Goal: Task Accomplishment & Management: Manage account settings

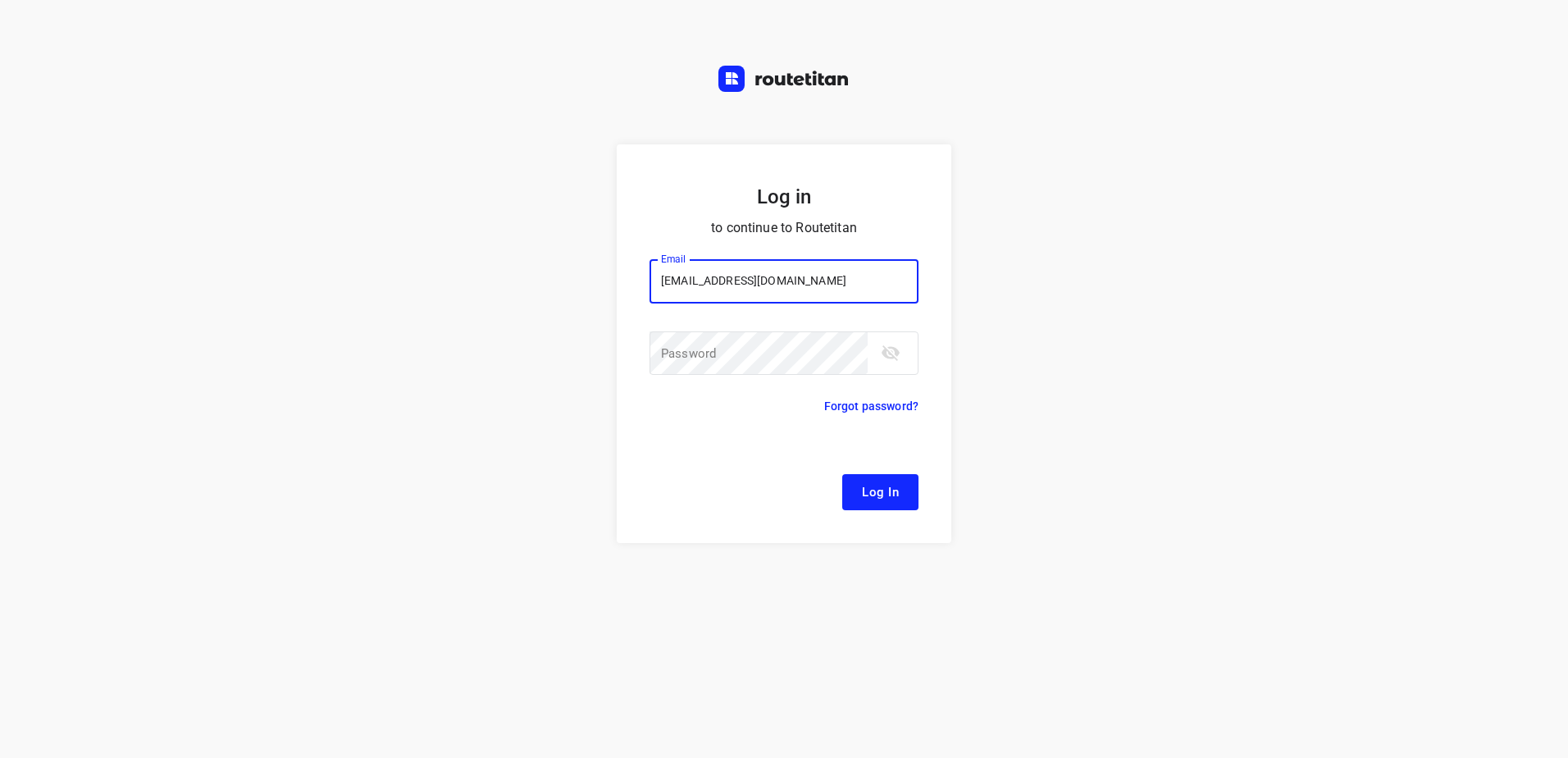
type input "[EMAIL_ADDRESS][DOMAIN_NAME]"
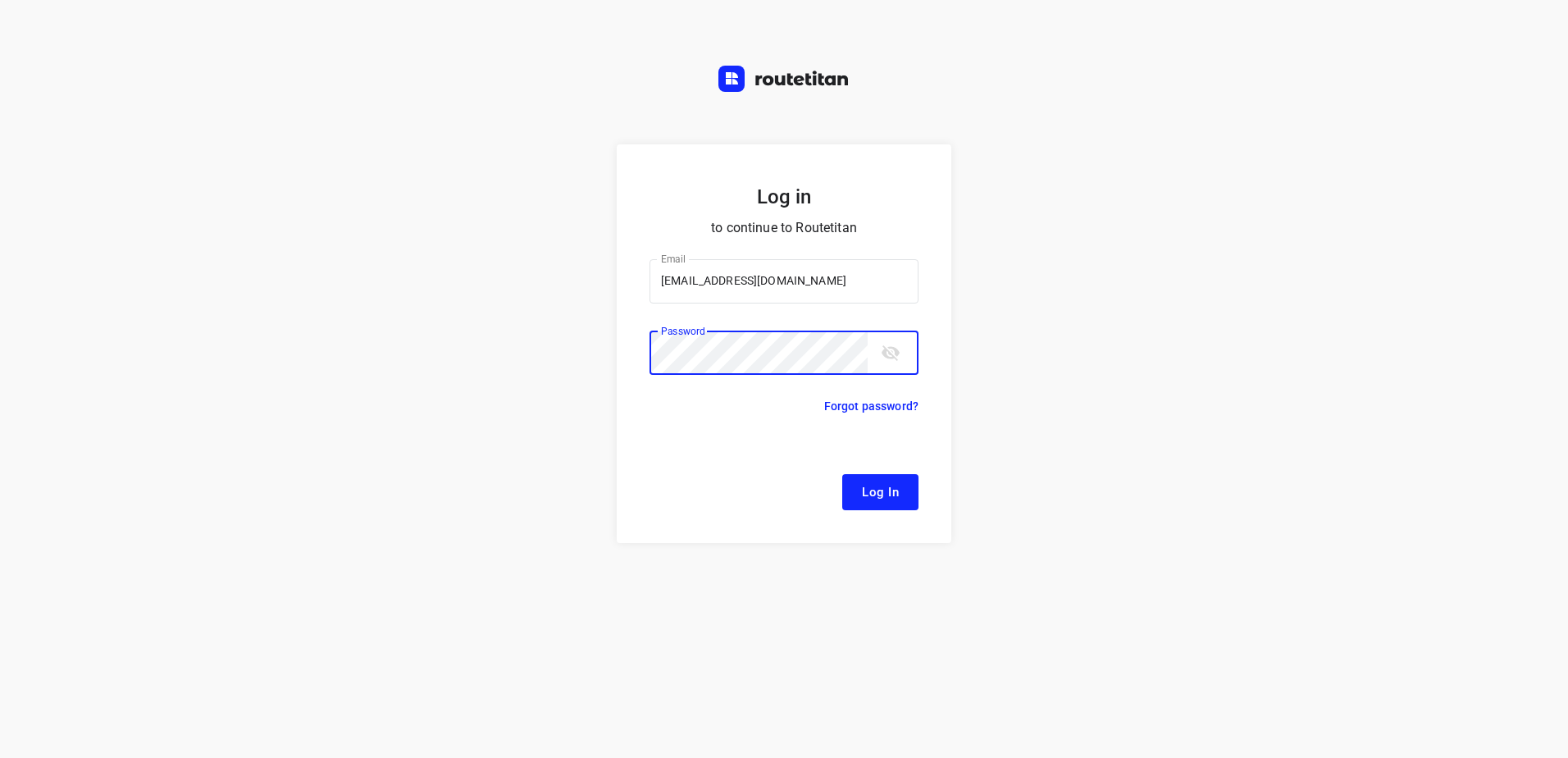
click at [843, 474] on button "Log In" at bounding box center [880, 492] width 76 height 37
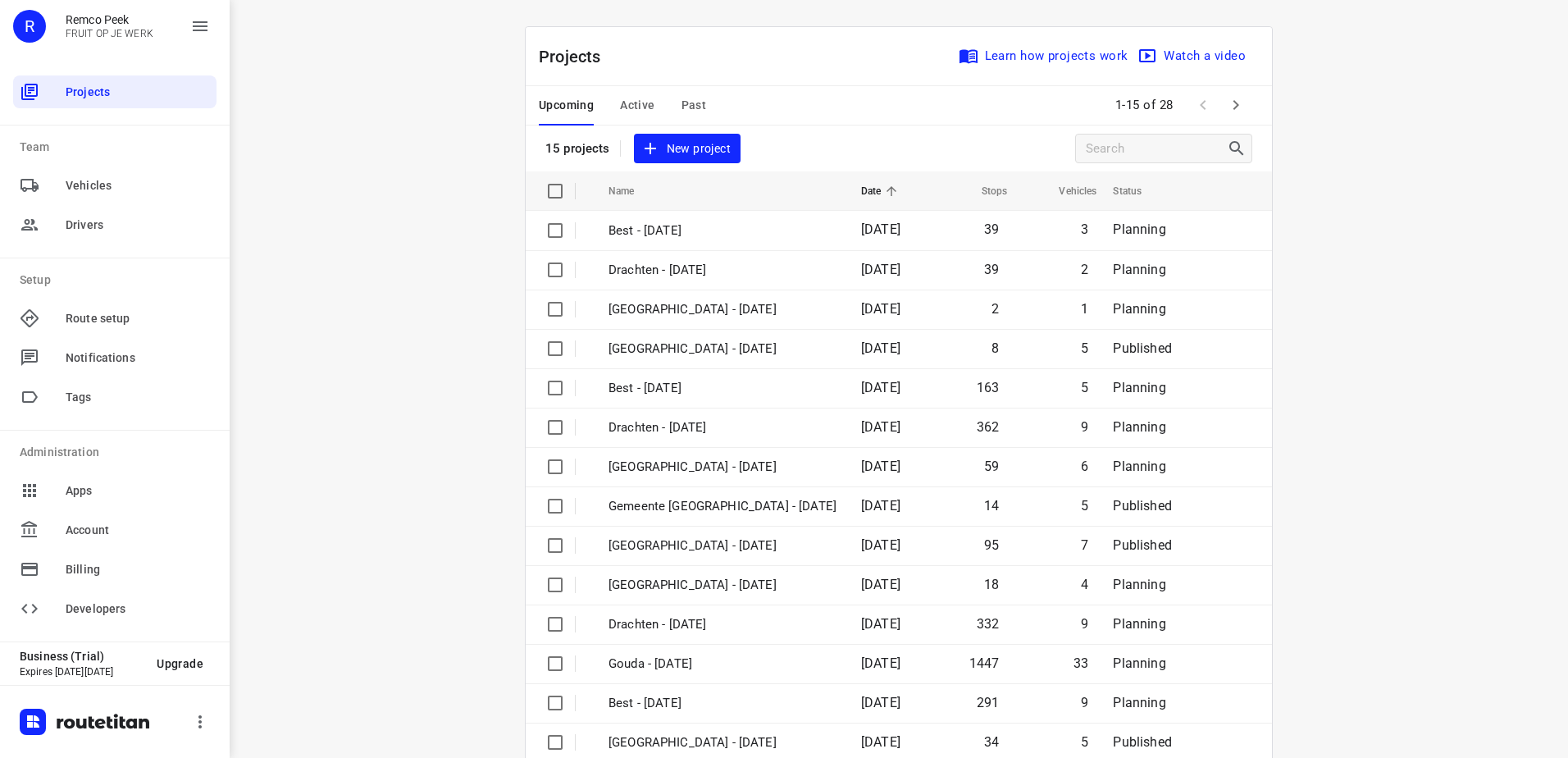
click at [631, 104] on span "Active" at bounding box center [637, 105] width 35 height 20
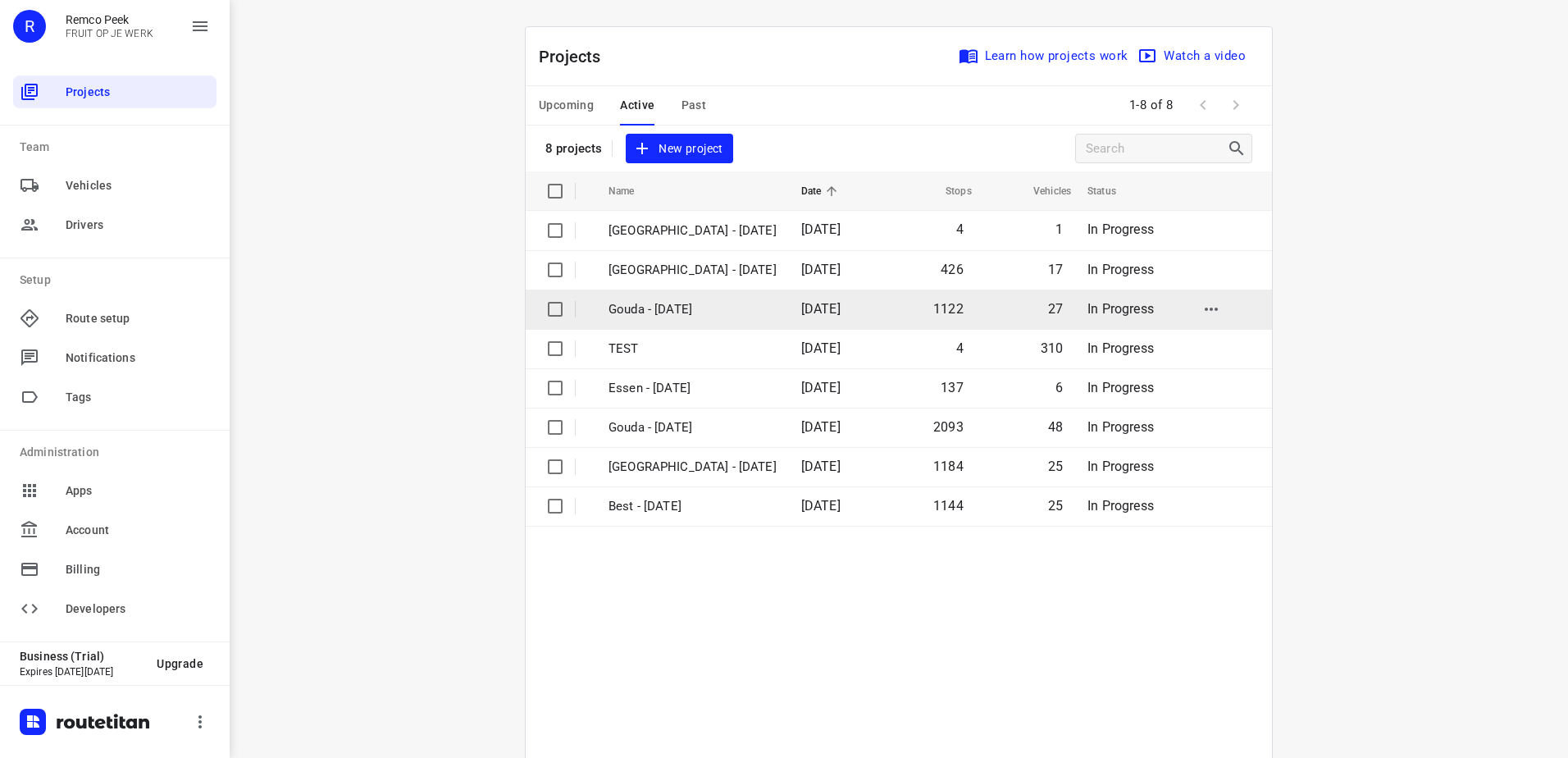
click at [674, 313] on p "Gouda - [DATE]" at bounding box center [692, 309] width 168 height 19
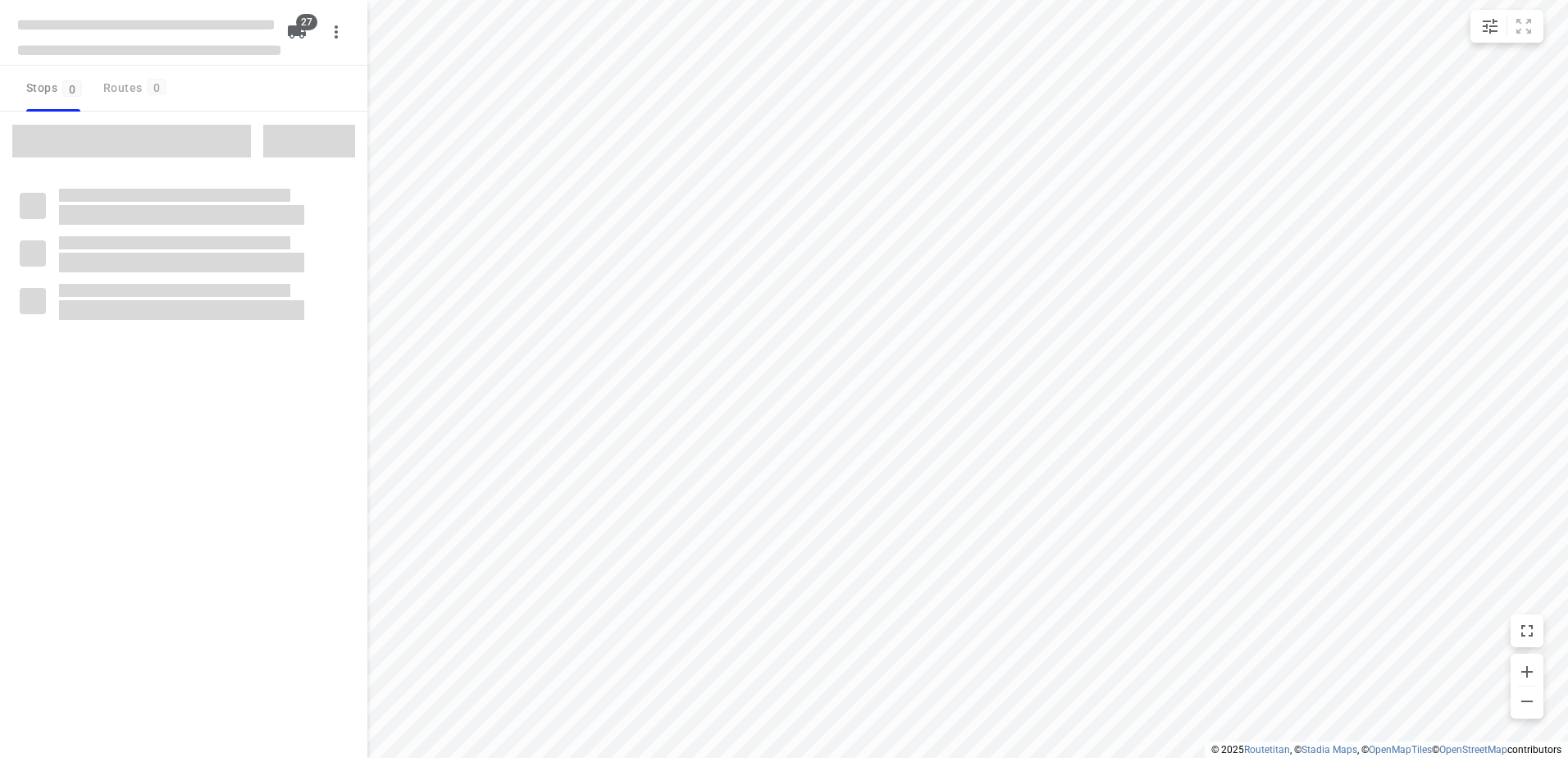
checkbox input "true"
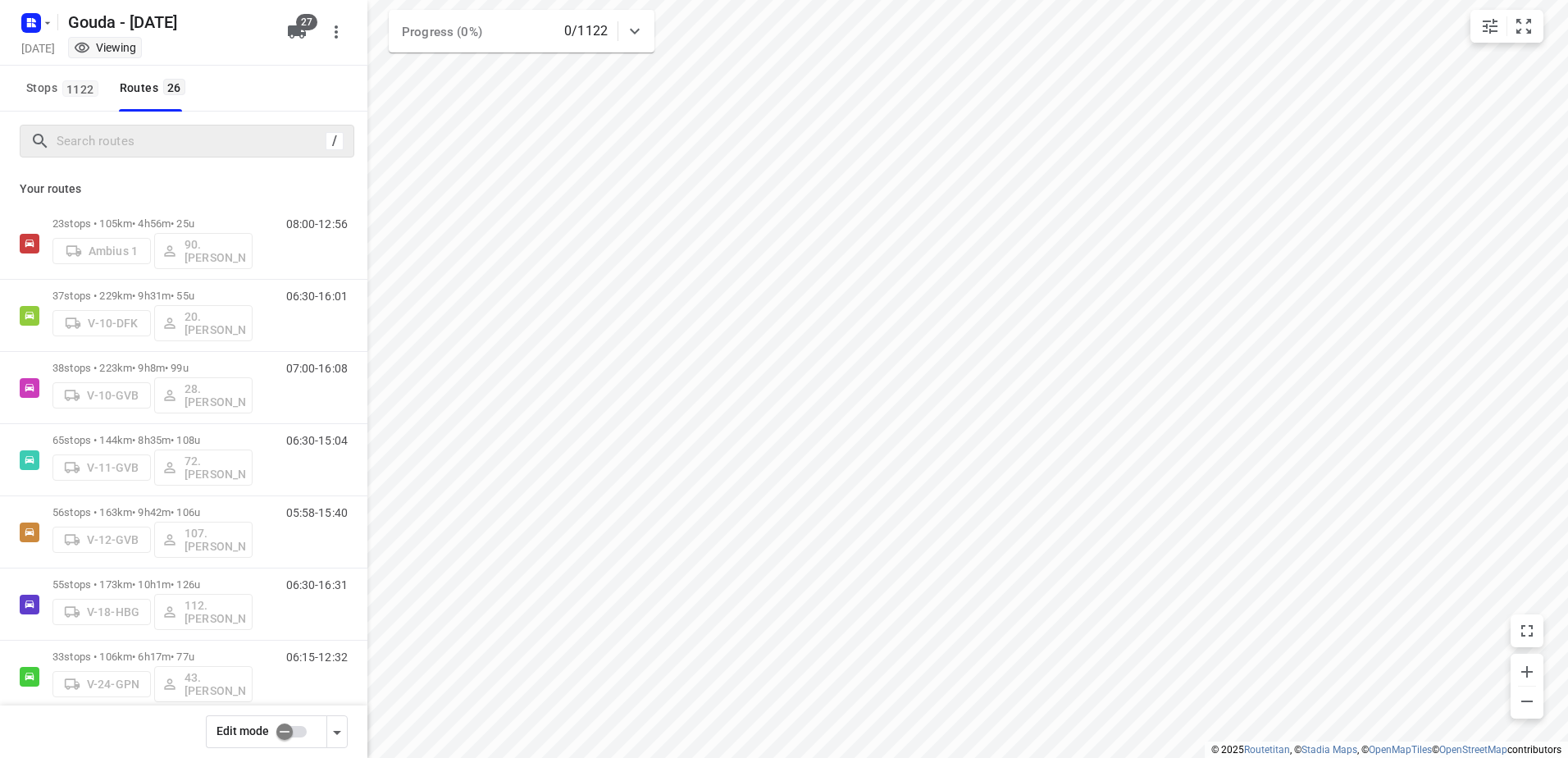
drag, startPoint x: 169, startPoint y: 162, endPoint x: 180, endPoint y: 135, distance: 29.2
click at [169, 158] on div "/" at bounding box center [184, 140] width 367 height 59
click at [180, 134] on input "Search routes" at bounding box center [205, 141] width 295 height 25
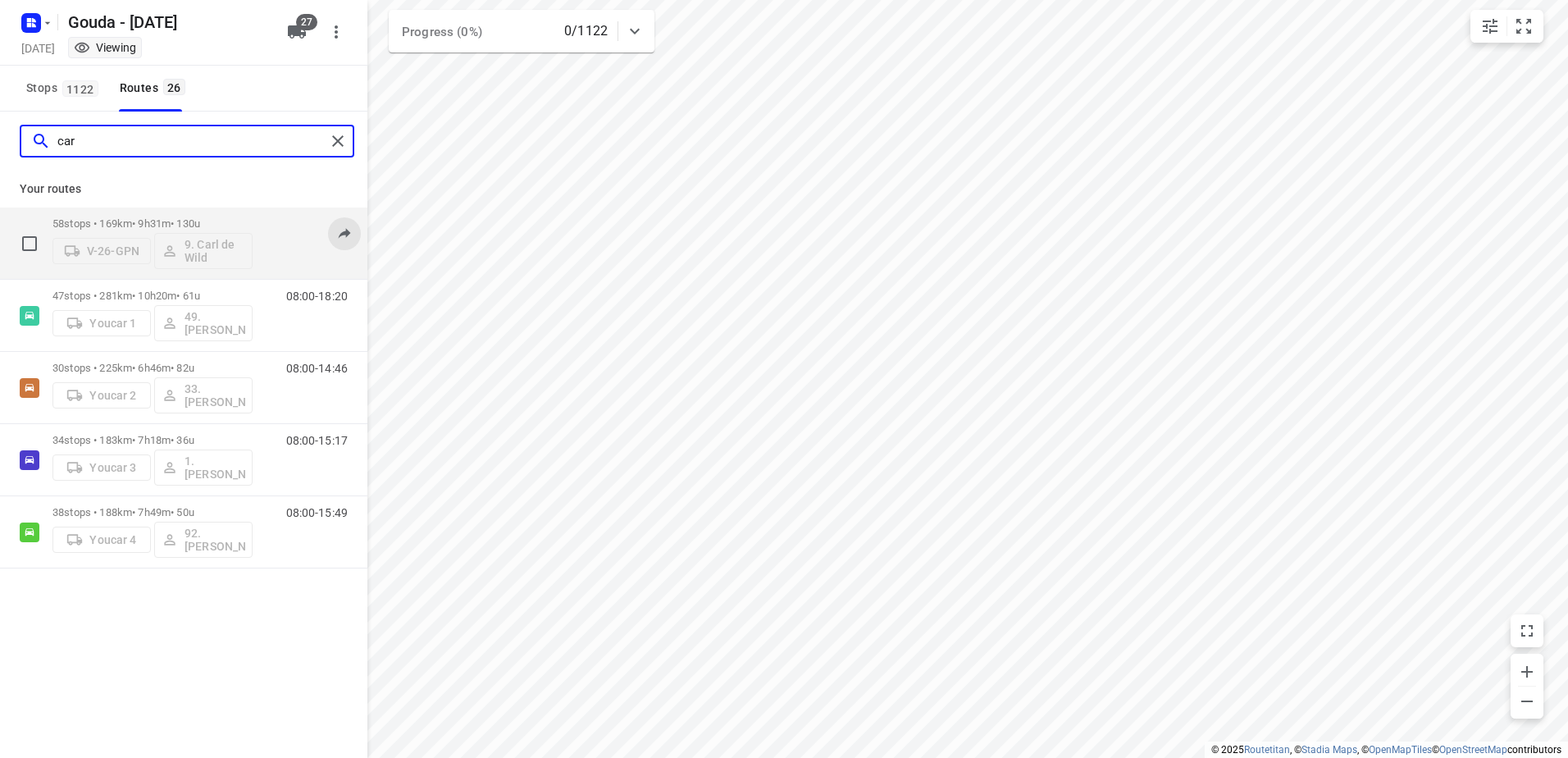
type input "car"
click at [338, 239] on icon at bounding box center [344, 232] width 16 height 16
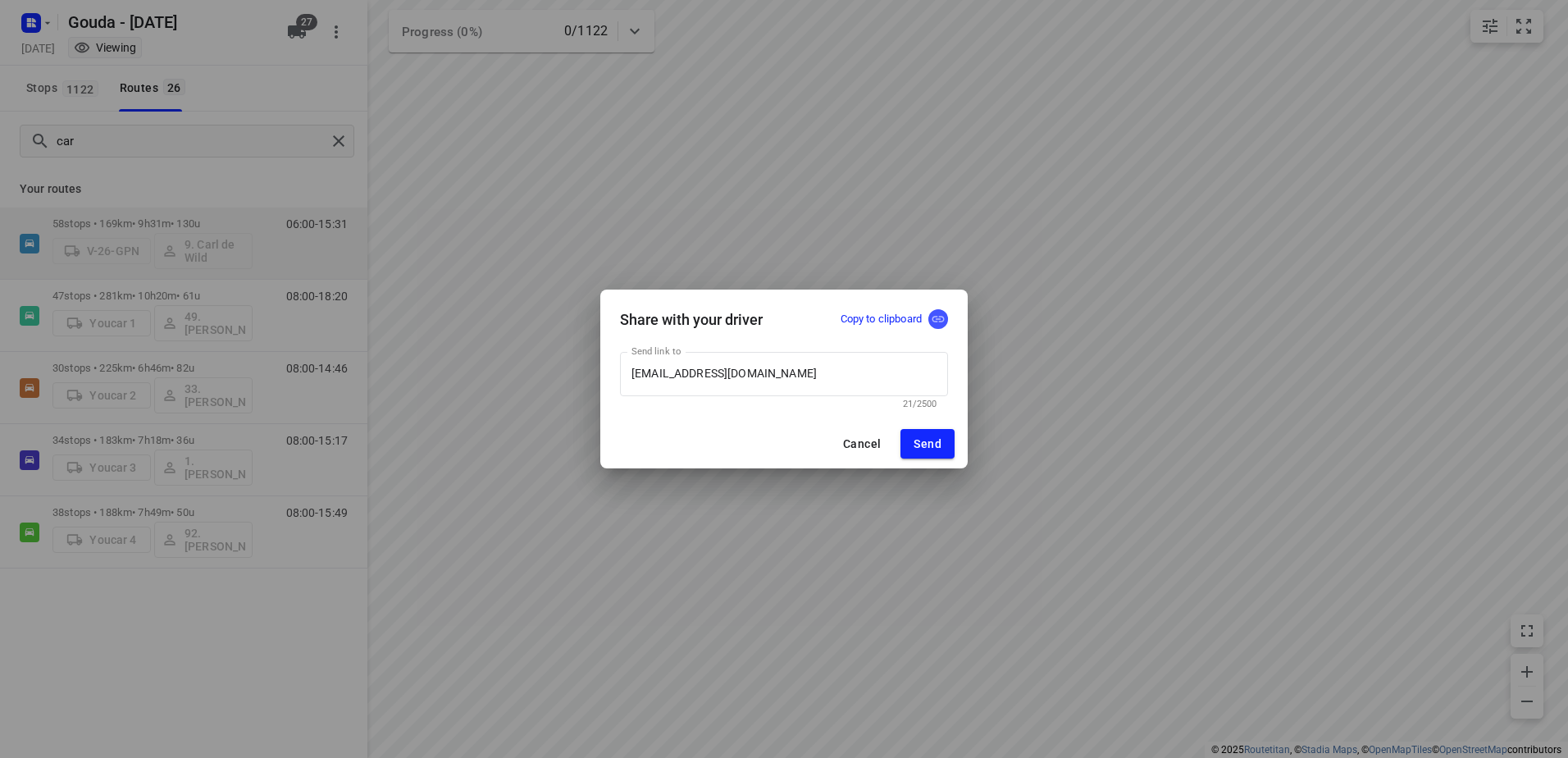
click at [937, 321] on icon "button" at bounding box center [938, 318] width 14 height 14
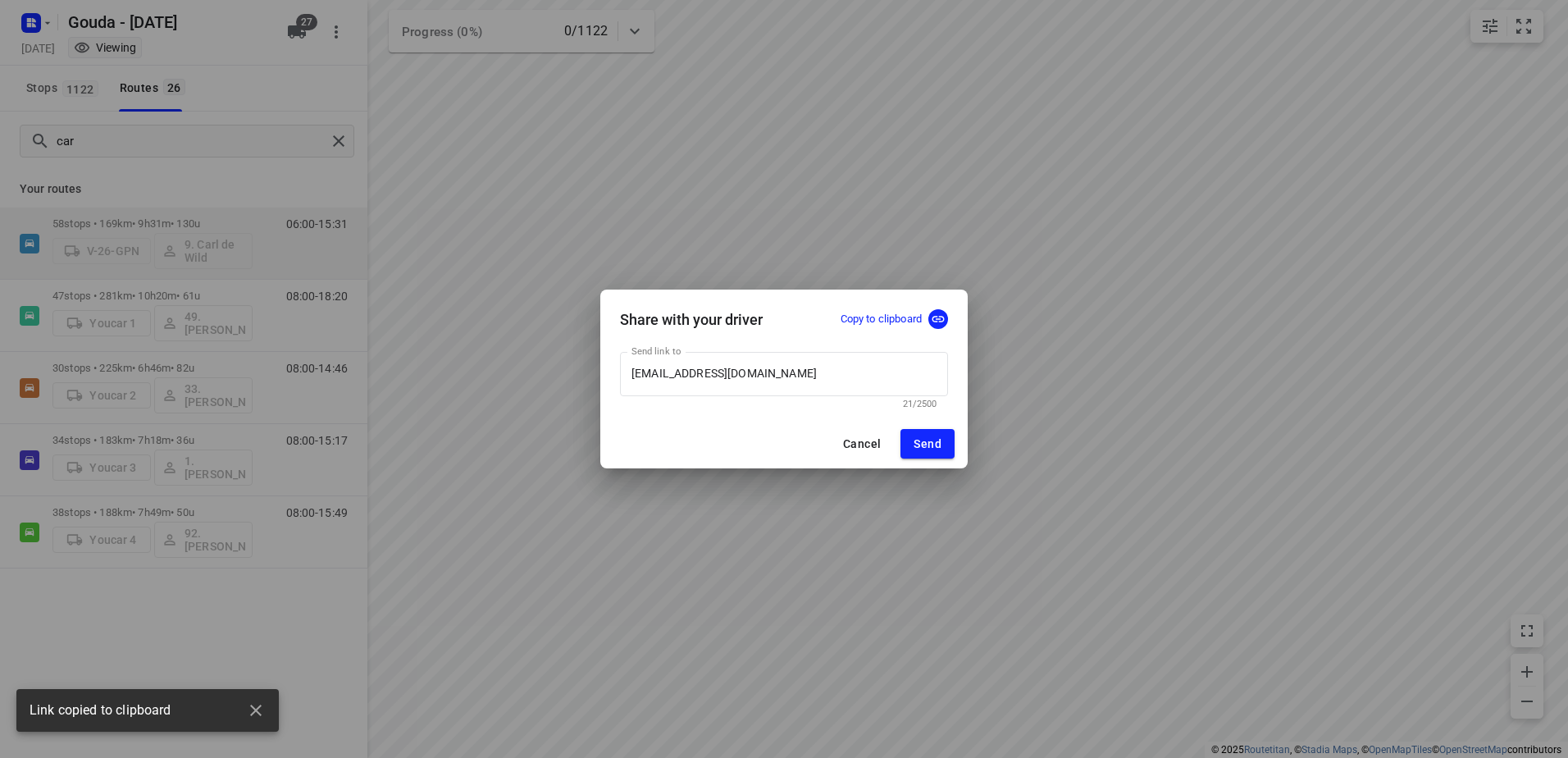
click at [527, 218] on div "Share with your driver Copy to clipboard Send link to [PERSON_NAME][EMAIL_ADDRE…" at bounding box center [784, 379] width 1568 height 758
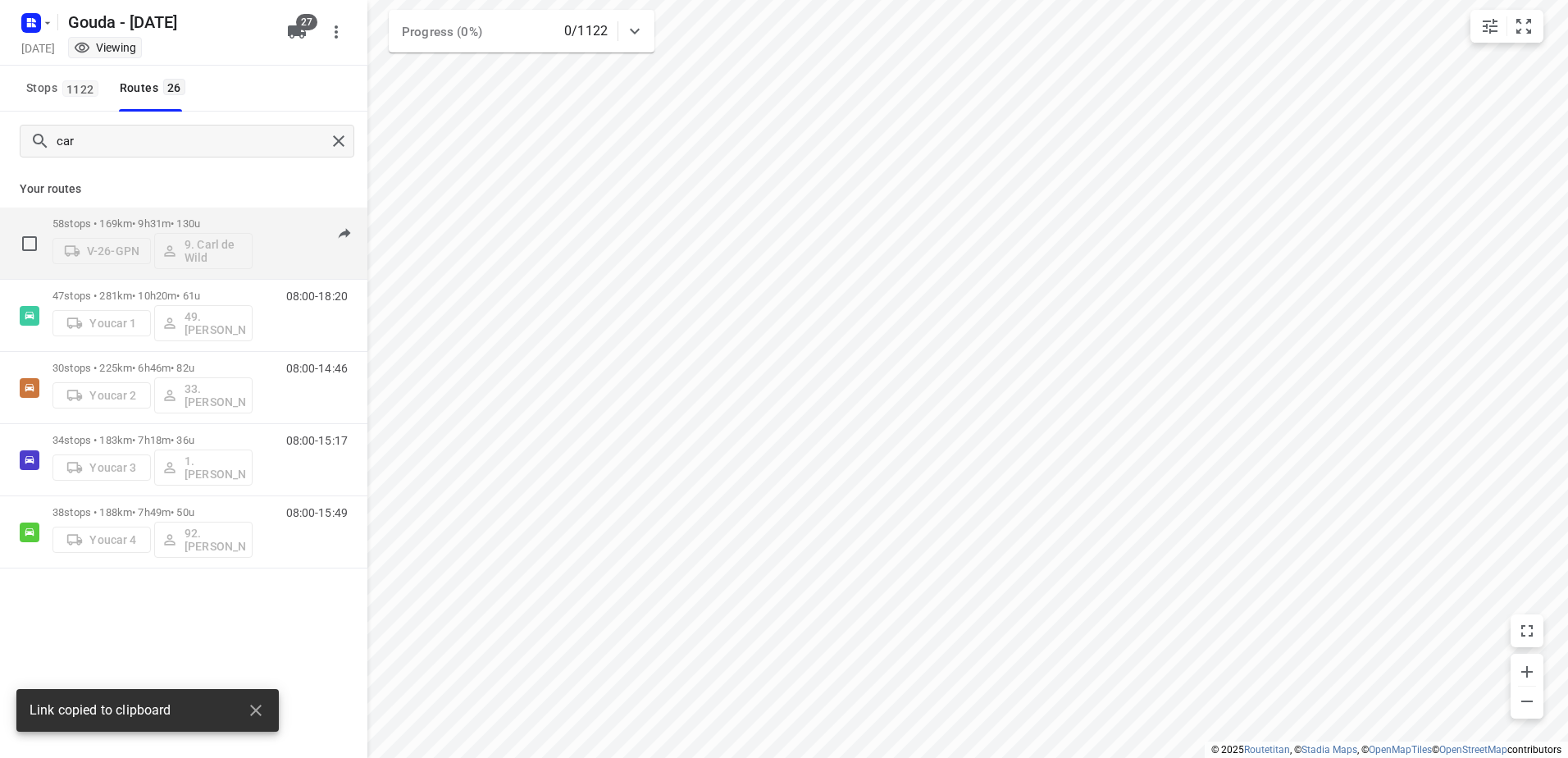
click at [205, 212] on div "58 stops • 169km • 9h31m • 130u V-26-GPN 9. Carl de Wild" at bounding box center [153, 243] width 200 height 68
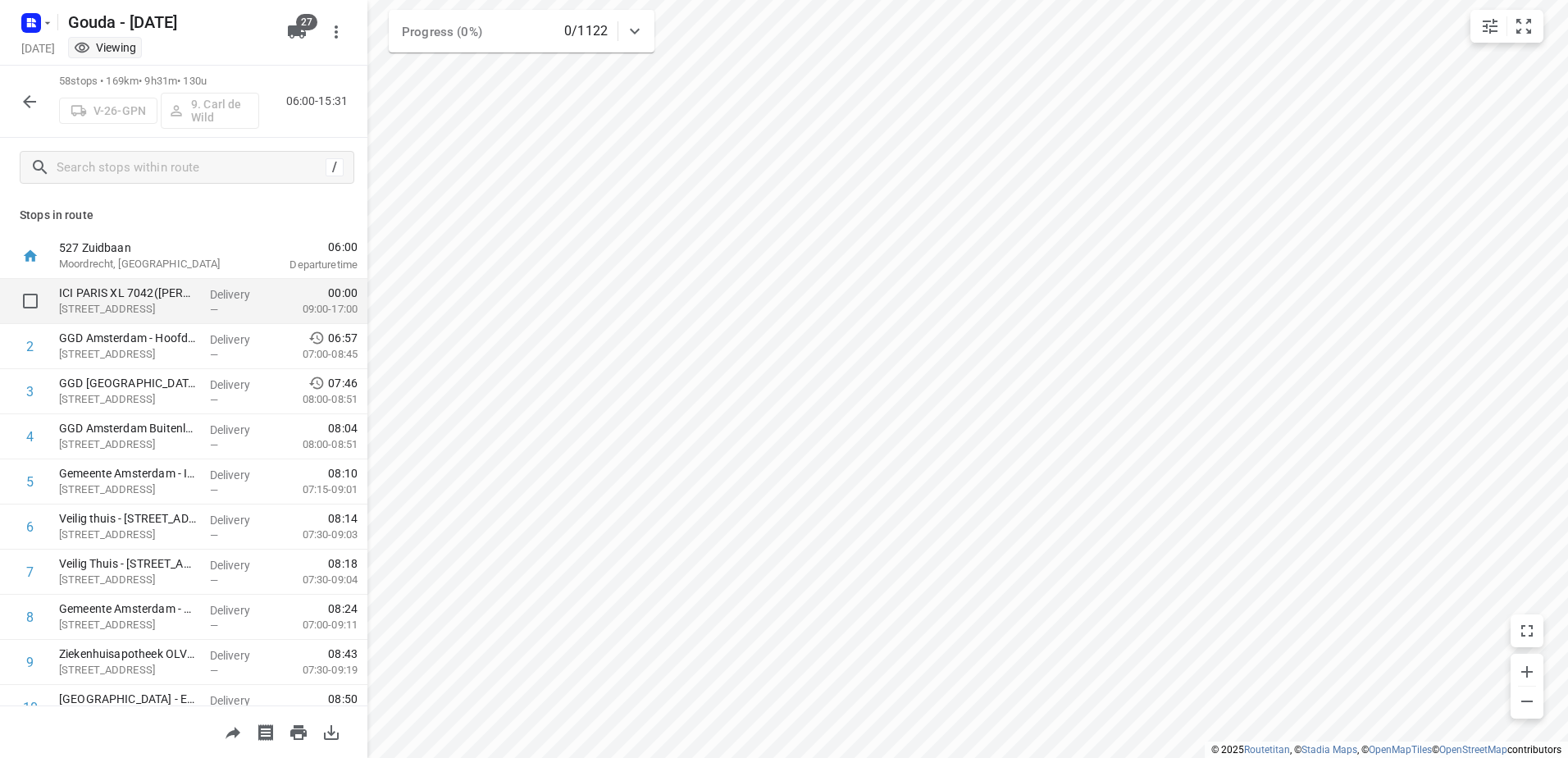
click at [228, 292] on p "Delivery" at bounding box center [240, 294] width 61 height 16
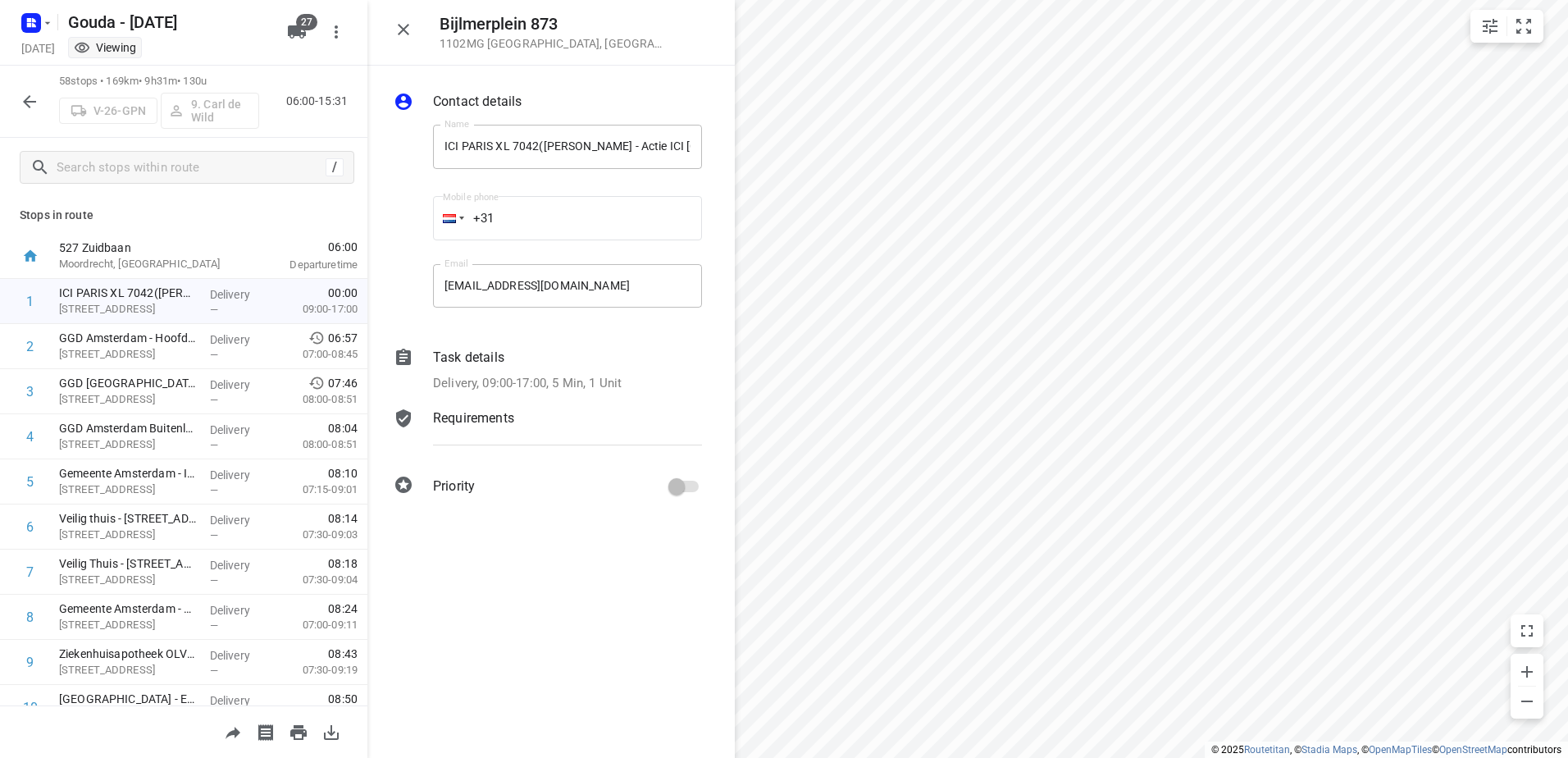
click at [554, 375] on p "Delivery, 09:00-17:00, 5 Min, 1 Unit" at bounding box center [527, 383] width 188 height 19
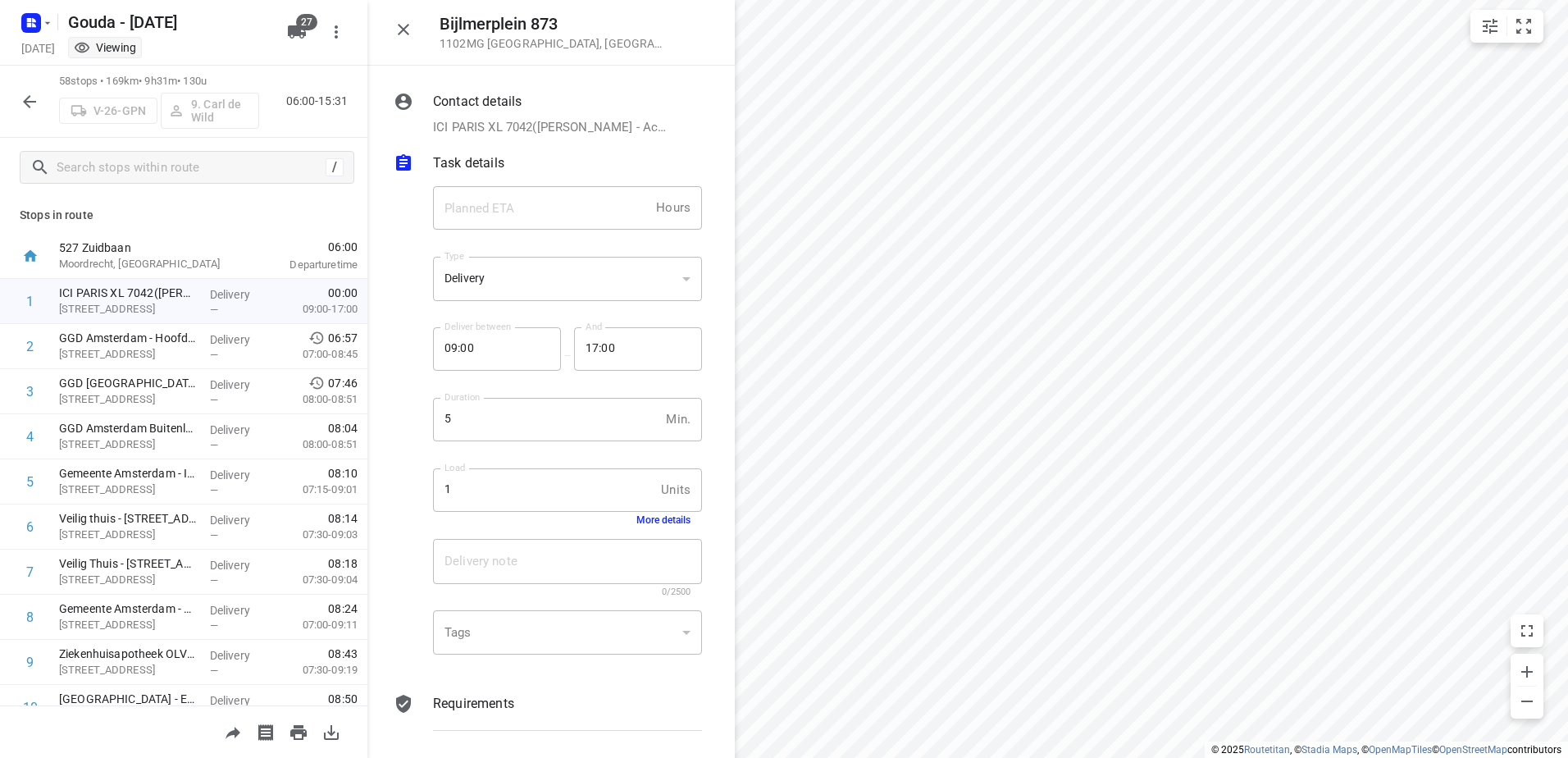
click at [399, 37] on icon "button" at bounding box center [404, 29] width 19 height 19
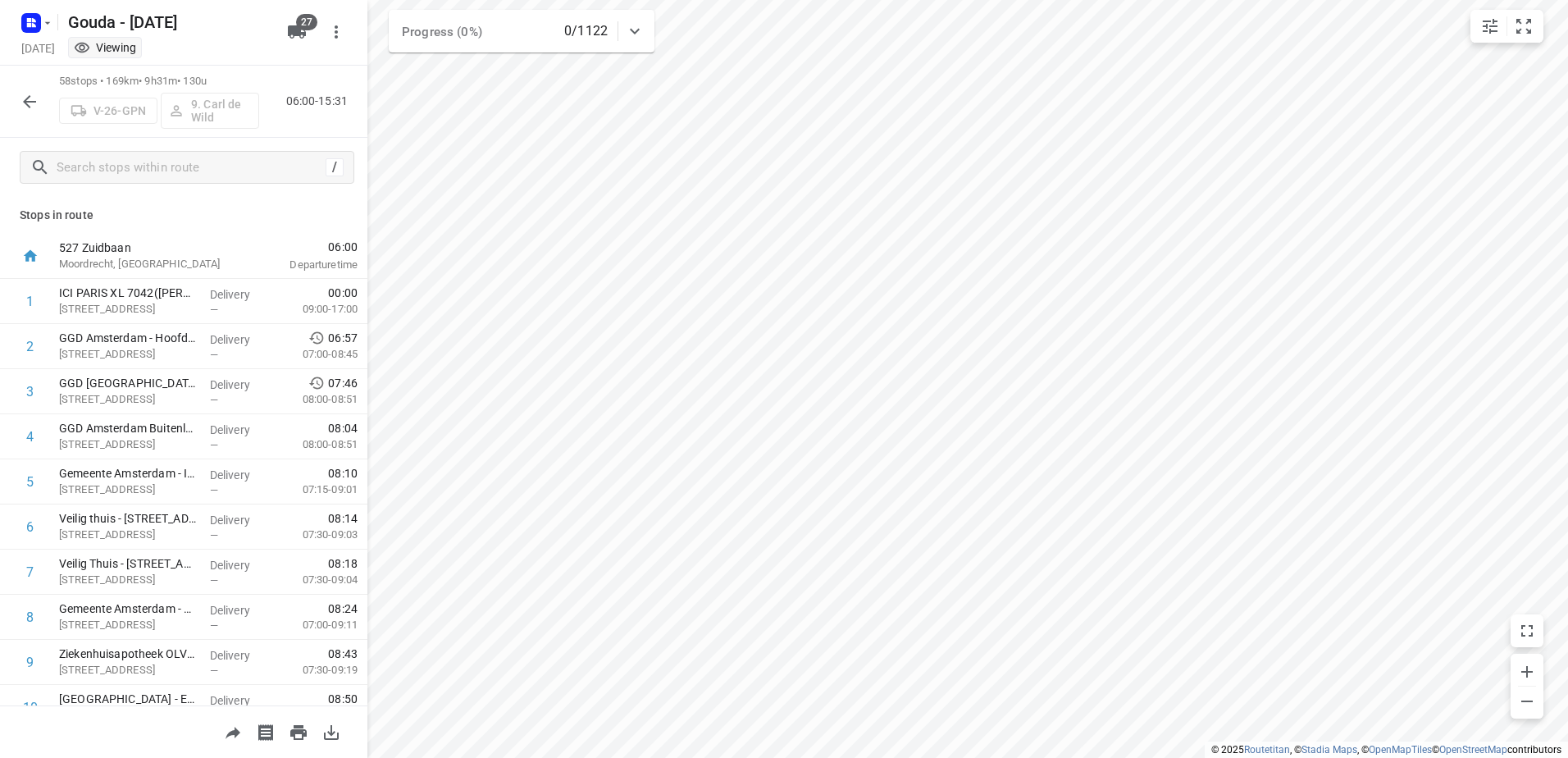
drag, startPoint x: 19, startPoint y: 85, endPoint x: 27, endPoint y: 95, distance: 12.8
click at [27, 95] on div "58 stops • 169km • 9h31m • 130u V-26-GPN 9. [PERSON_NAME] de Wild 06:00-15:31" at bounding box center [184, 101] width 367 height 72
click at [27, 98] on icon "button" at bounding box center [30, 102] width 13 height 13
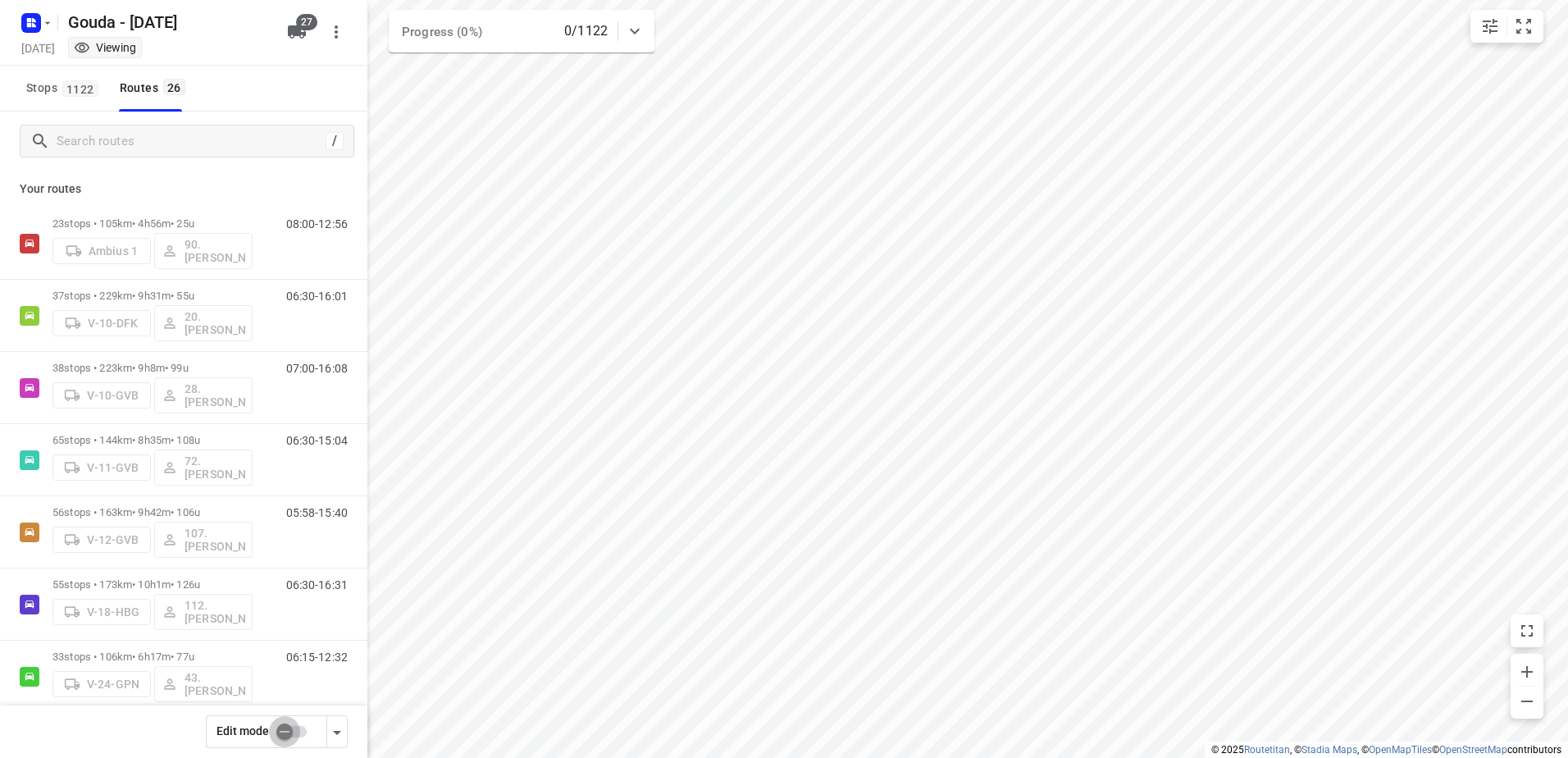
click at [295, 732] on input "checkbox" at bounding box center [284, 731] width 93 height 31
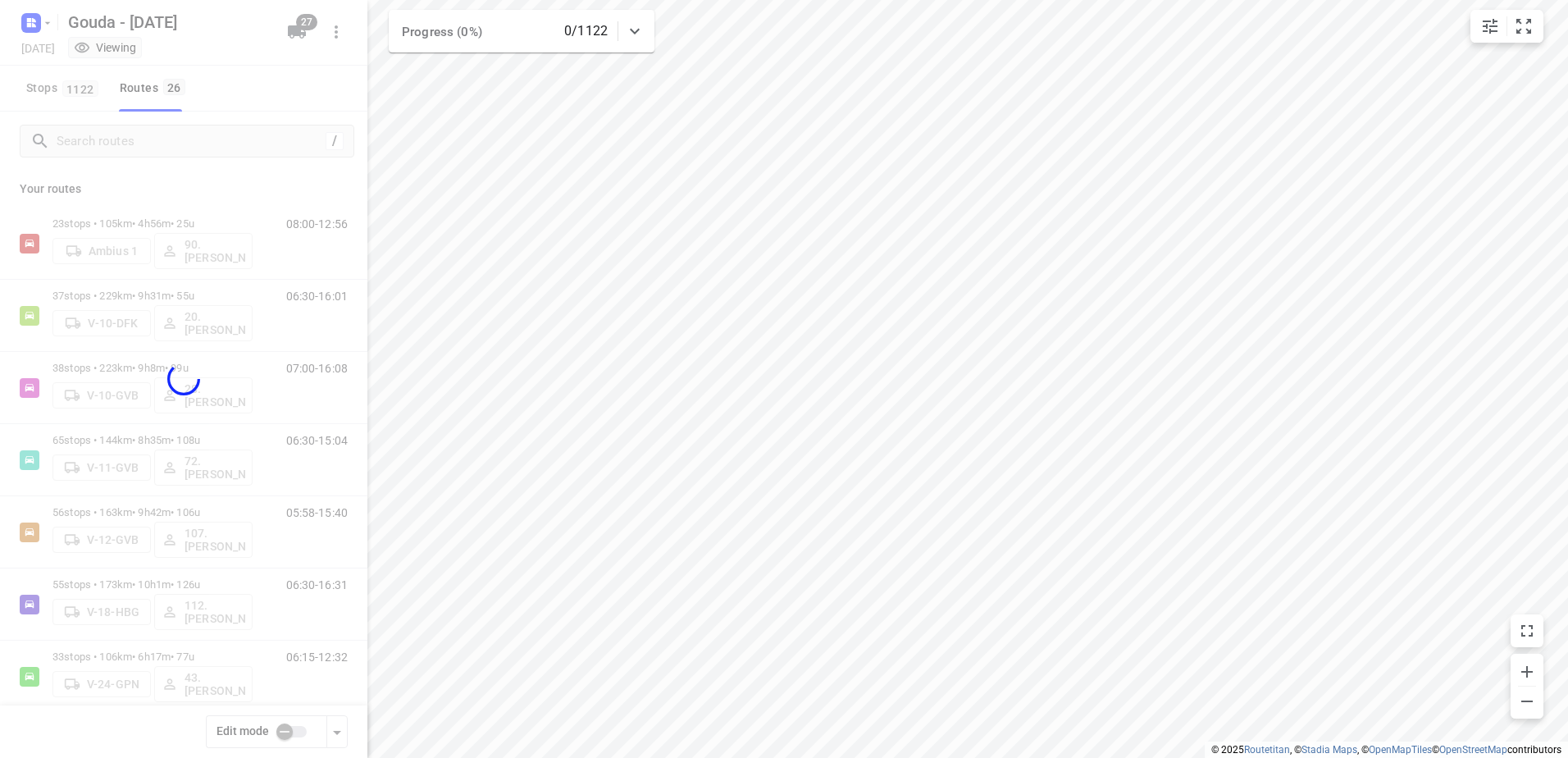
checkbox input "true"
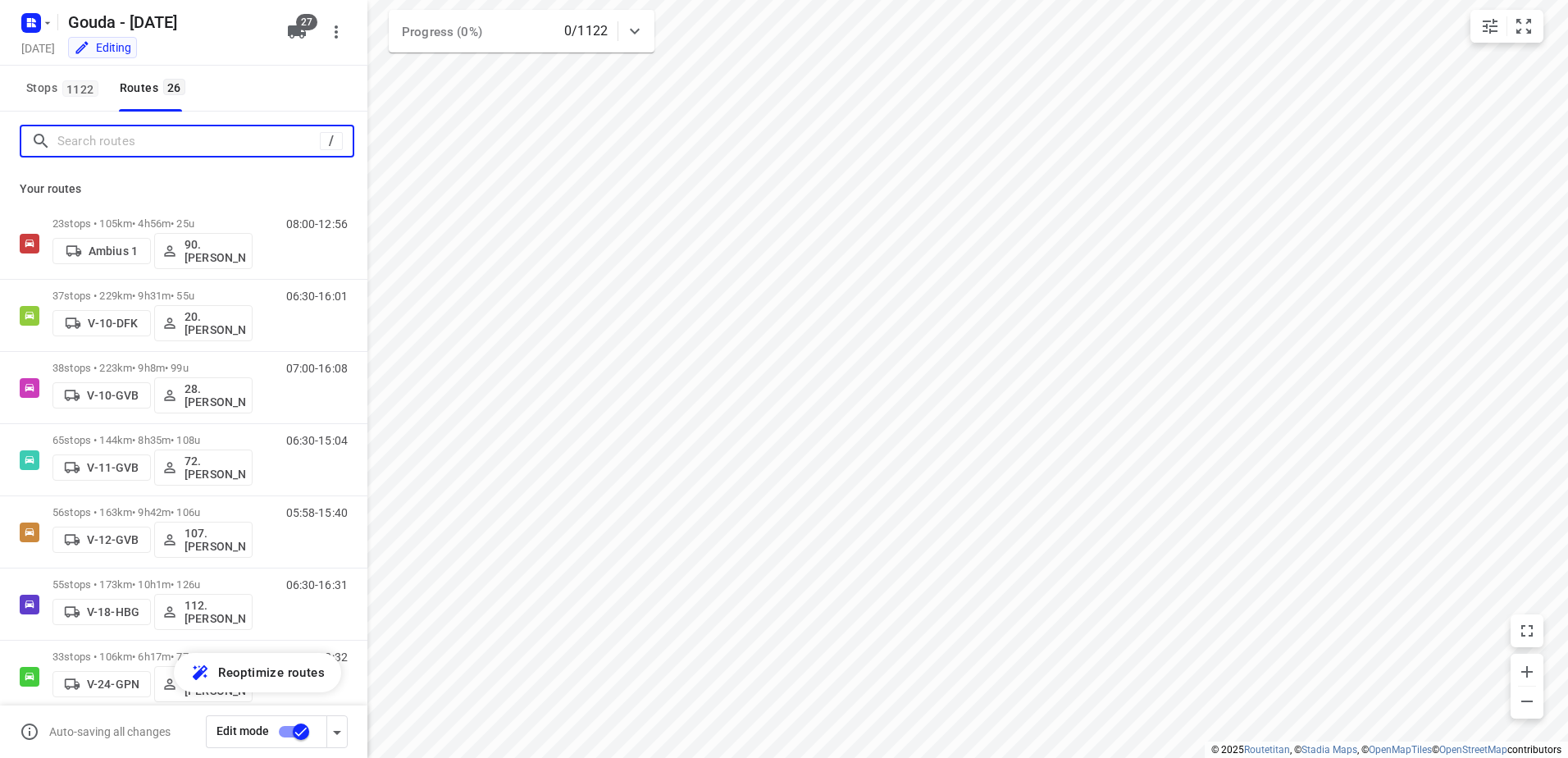
click at [176, 136] on input "Search routes" at bounding box center [188, 141] width 262 height 25
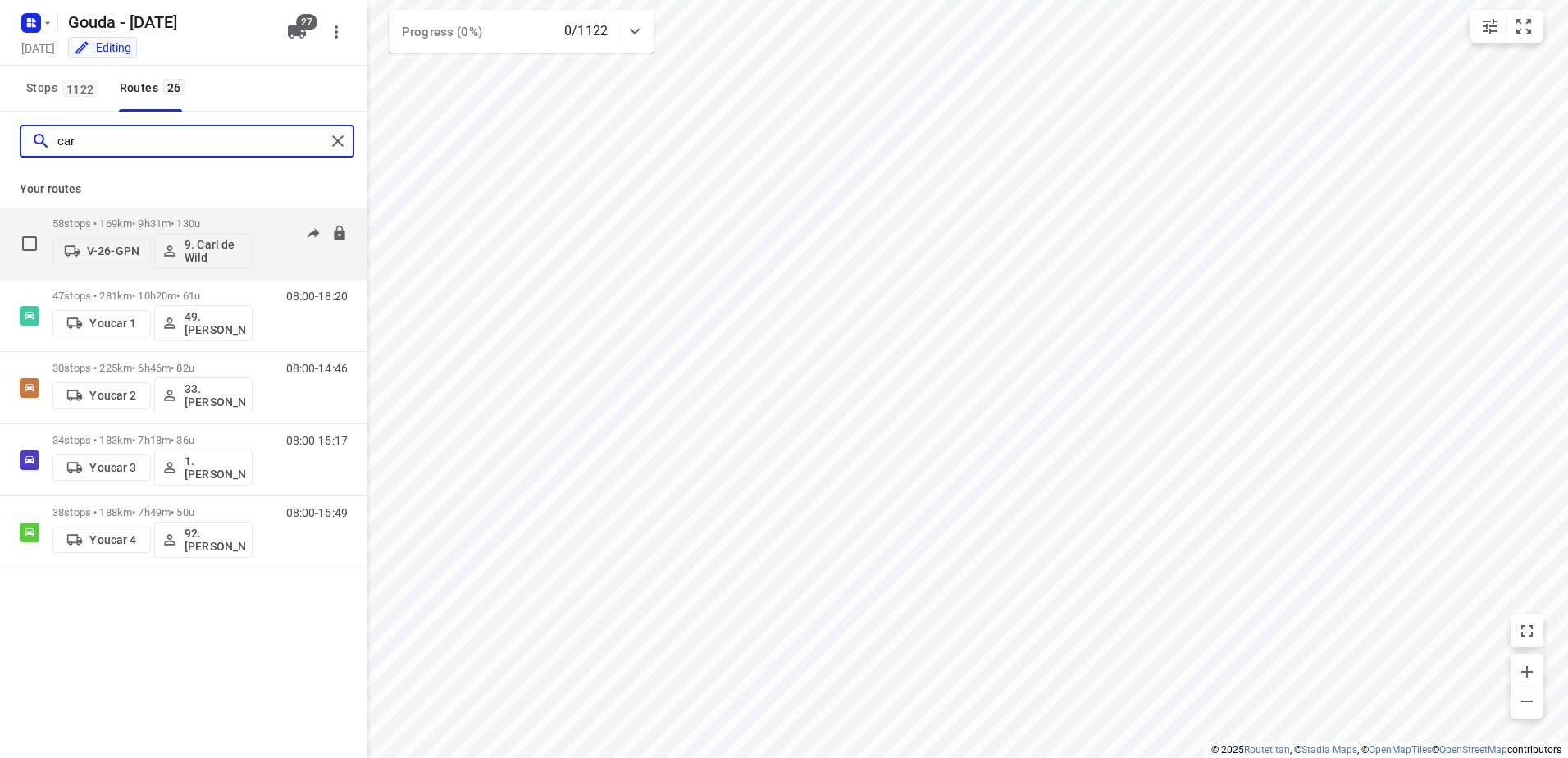
type input "car"
click at [159, 220] on p "58 stops • 169km • 9h31m • 130u" at bounding box center [153, 223] width 200 height 12
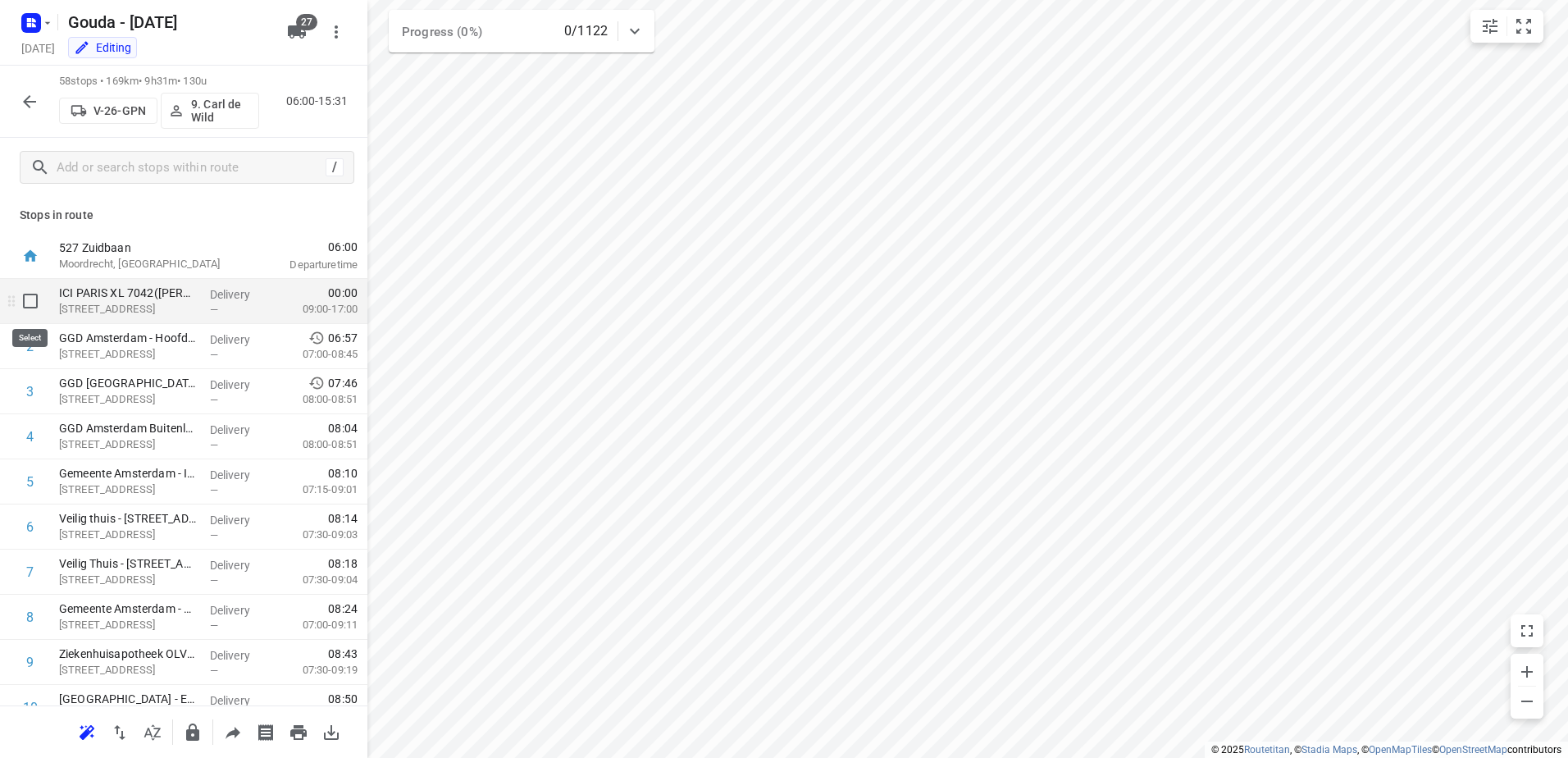
click at [19, 304] on input "checkbox" at bounding box center [31, 301] width 33 height 33
checkbox input "true"
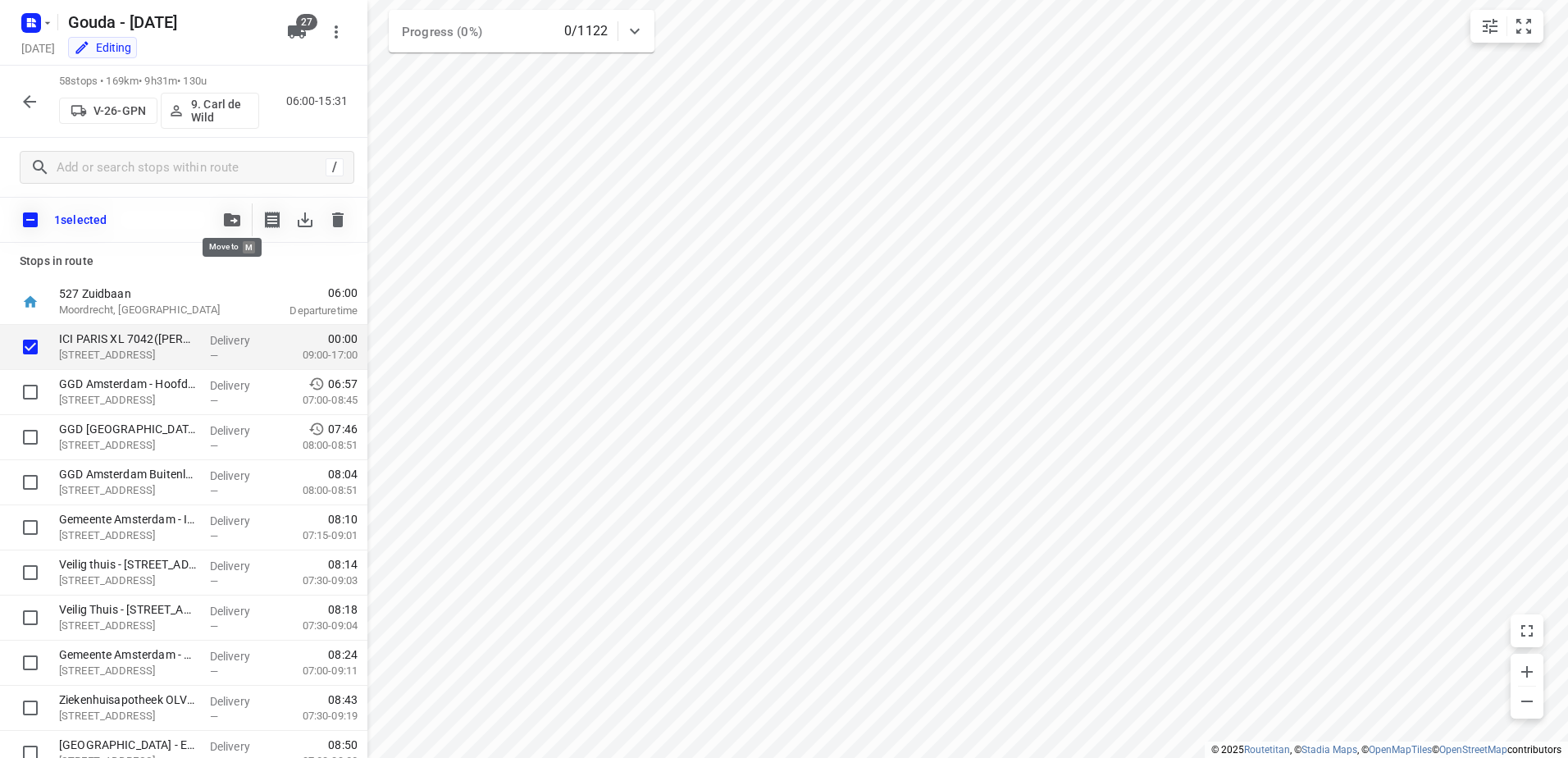
click at [247, 218] on button "button" at bounding box center [233, 220] width 33 height 33
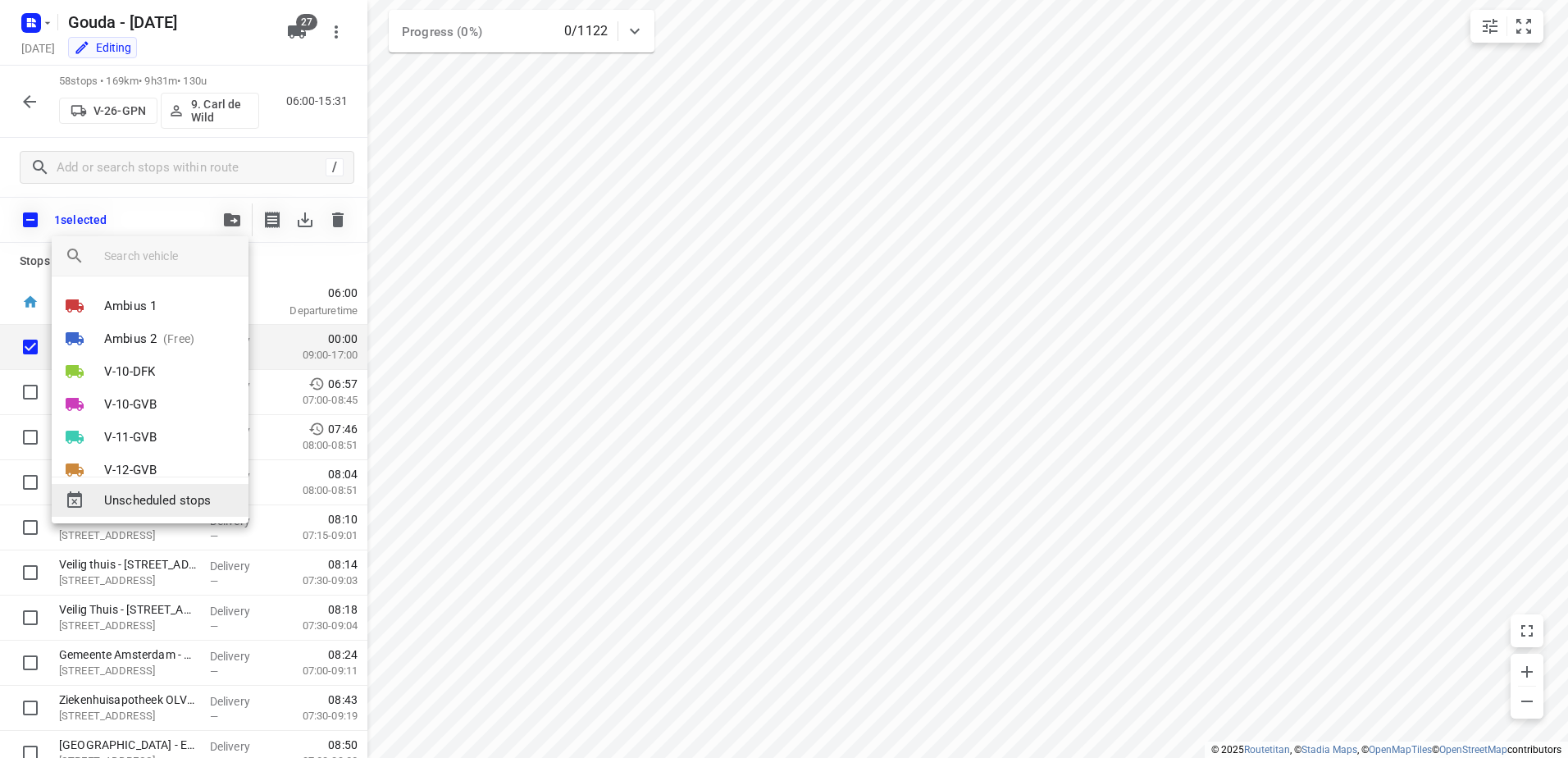
click at [205, 509] on span "Unscheduled stops" at bounding box center [169, 501] width 132 height 19
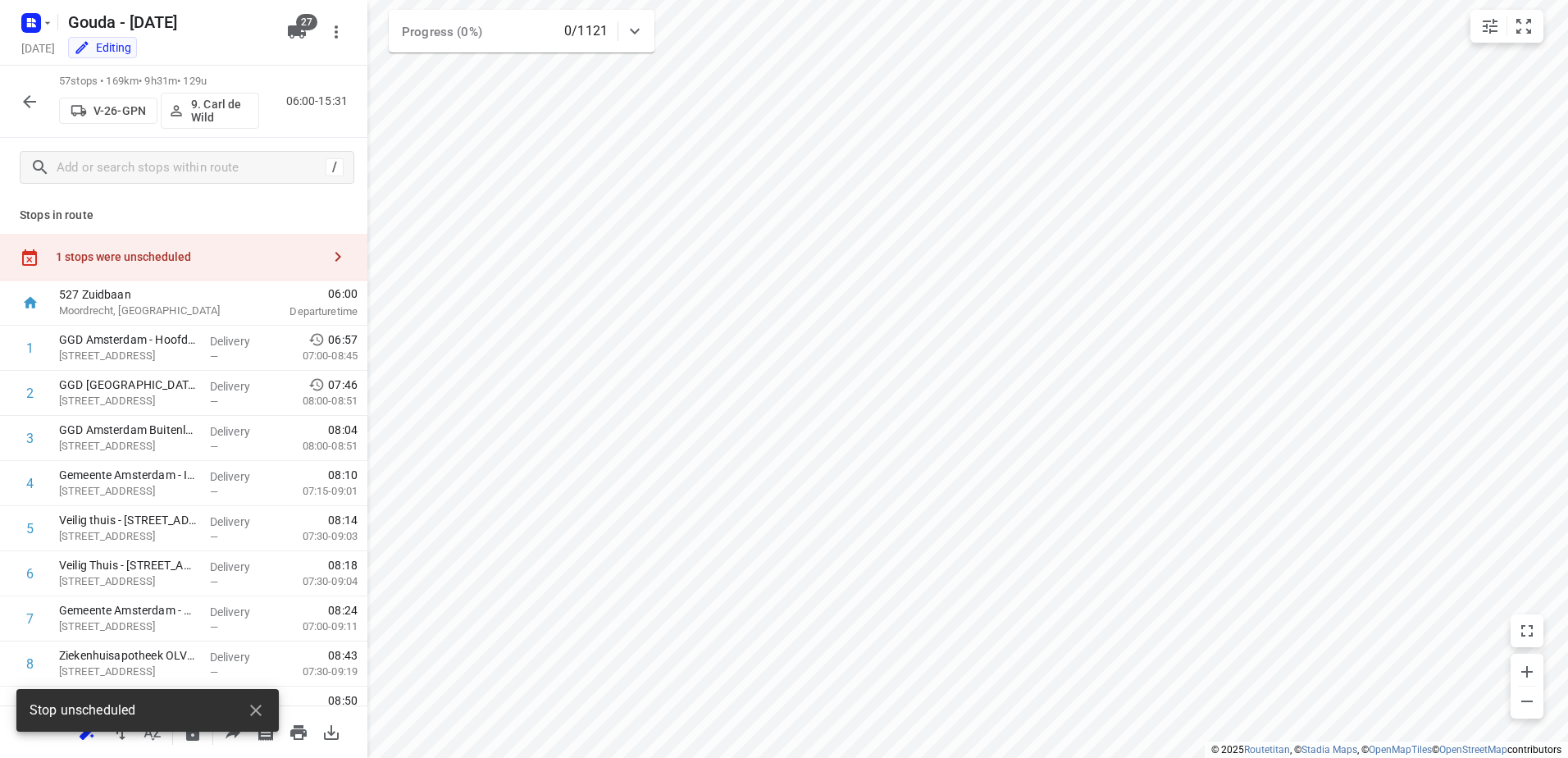
click at [27, 110] on icon "button" at bounding box center [29, 102] width 19 height 19
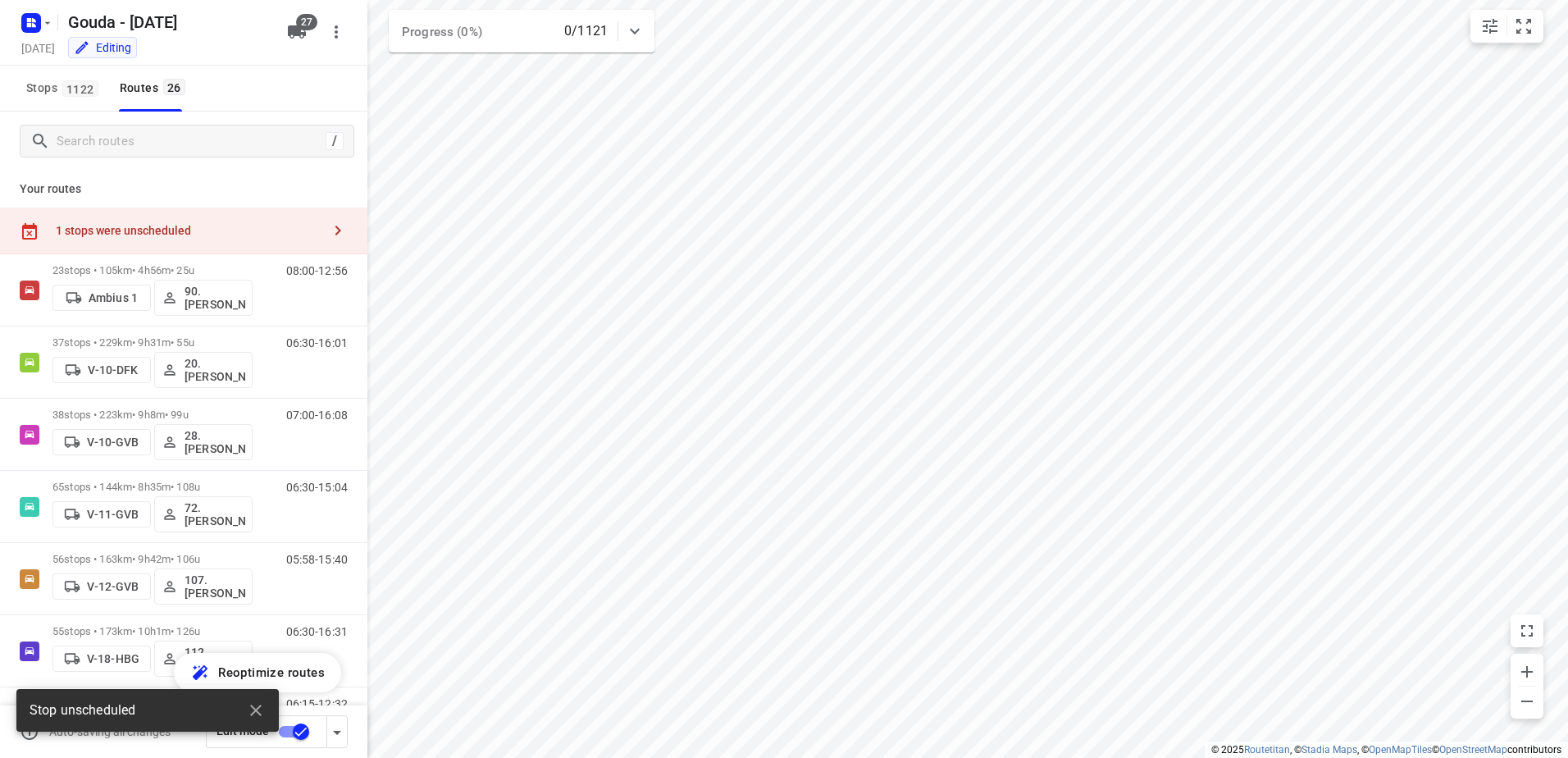
drag, startPoint x: 146, startPoint y: 225, endPoint x: 351, endPoint y: 244, distance: 205.9
click at [146, 224] on div "1 stops were unscheduled" at bounding box center [188, 231] width 266 height 13
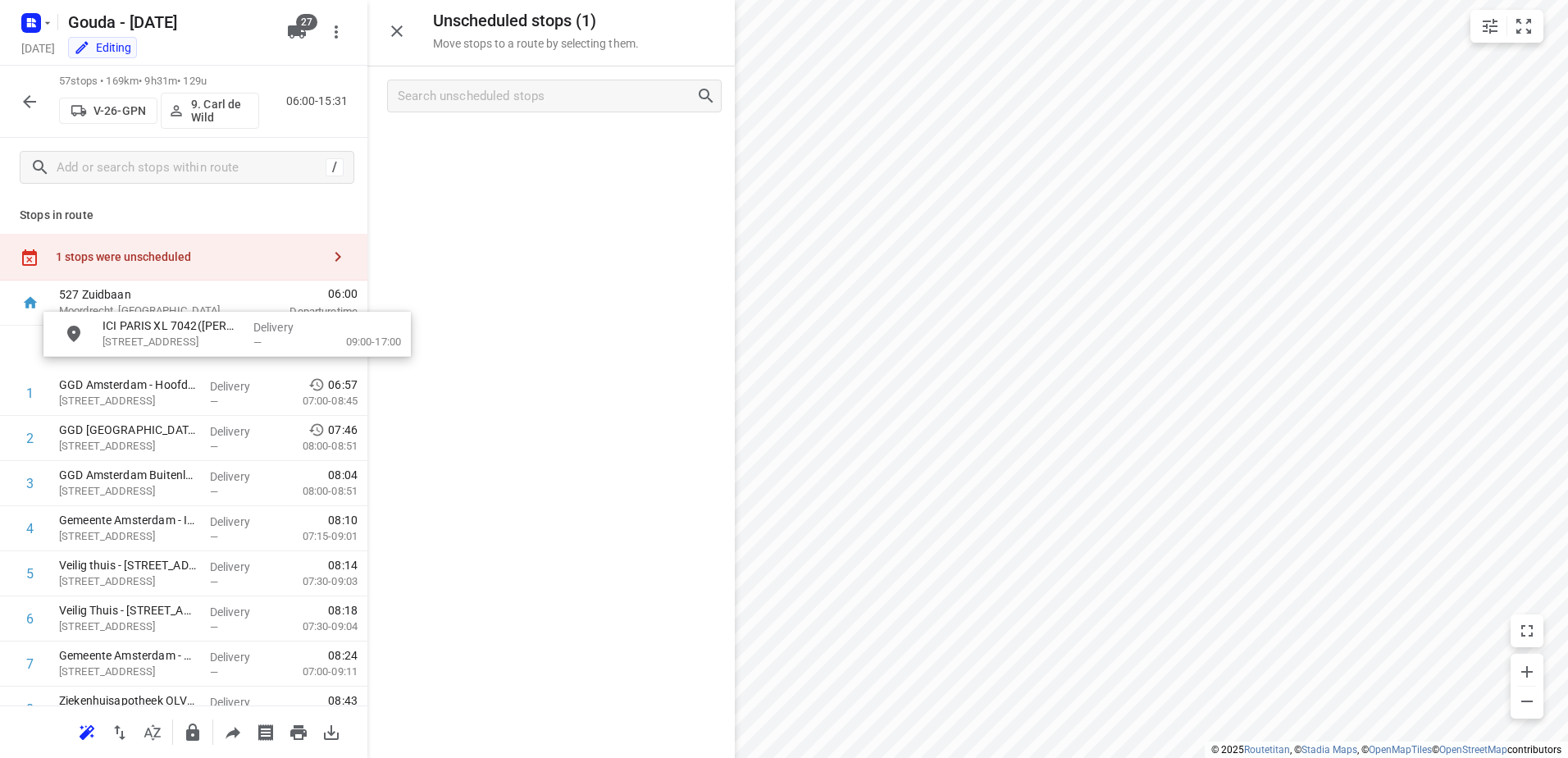
drag, startPoint x: 517, startPoint y: 149, endPoint x: 174, endPoint y: 344, distance: 394.6
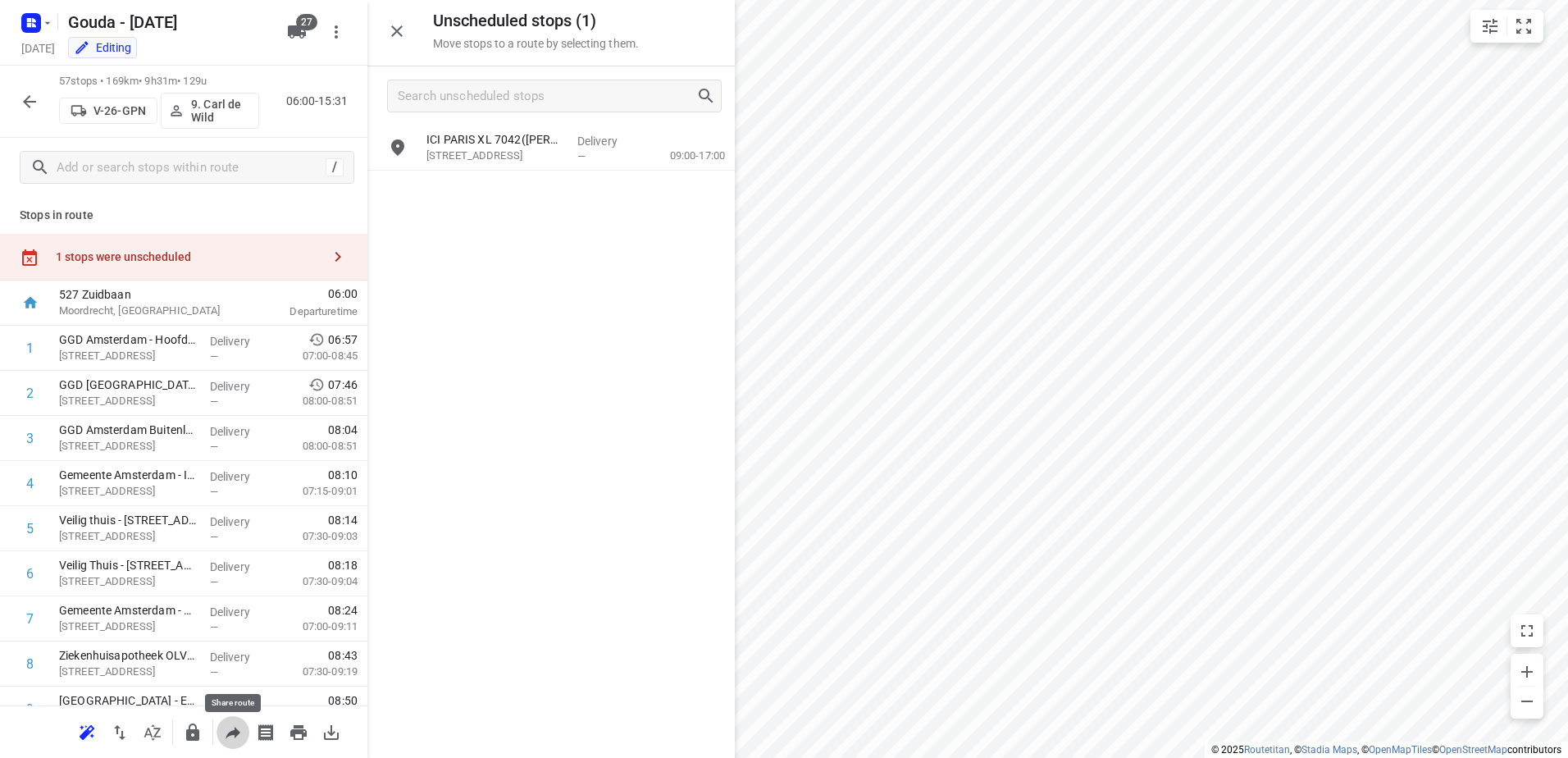
click at [236, 732] on icon "button" at bounding box center [233, 732] width 14 height 12
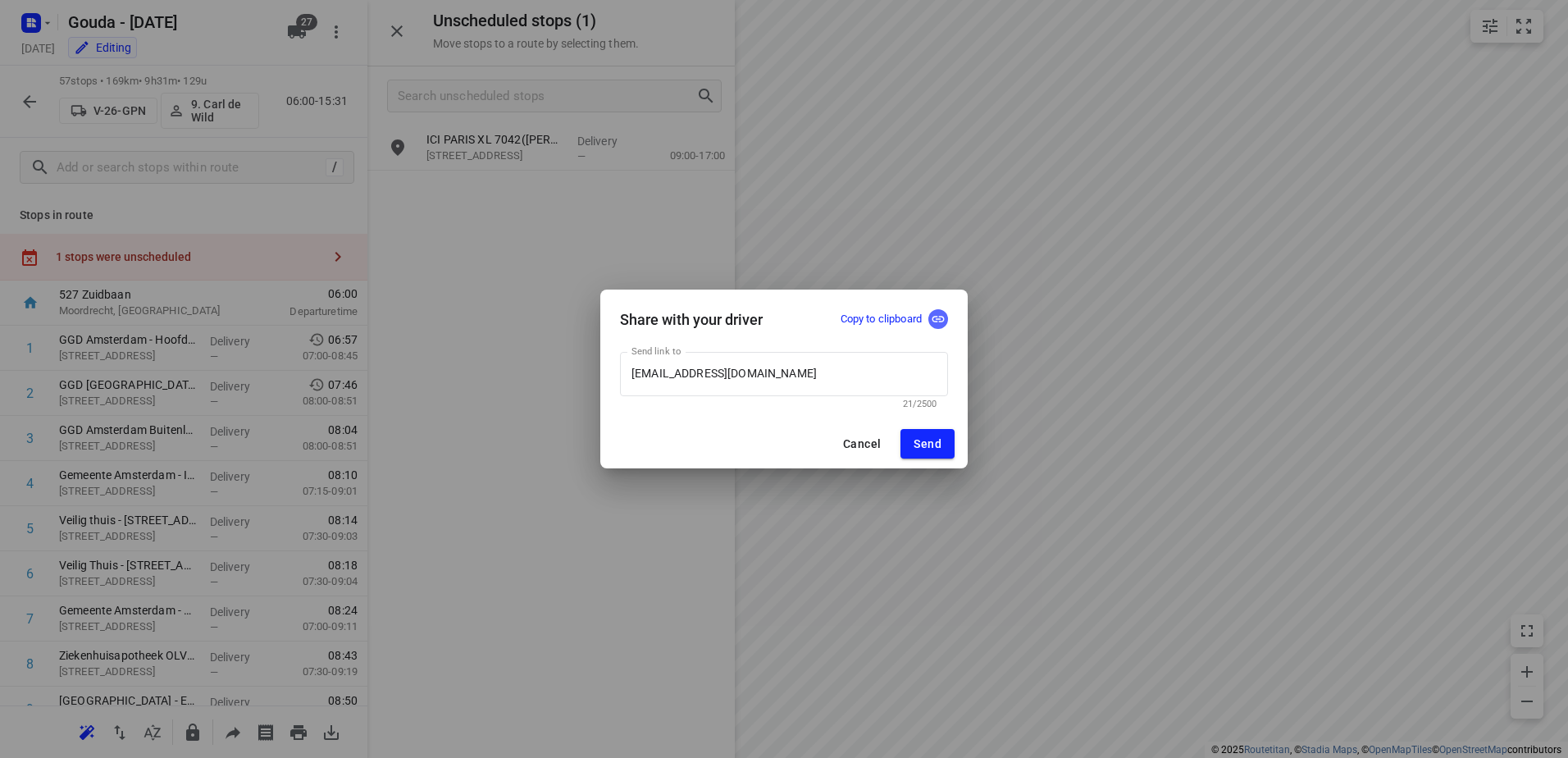
click at [940, 317] on icon "button" at bounding box center [938, 318] width 14 height 14
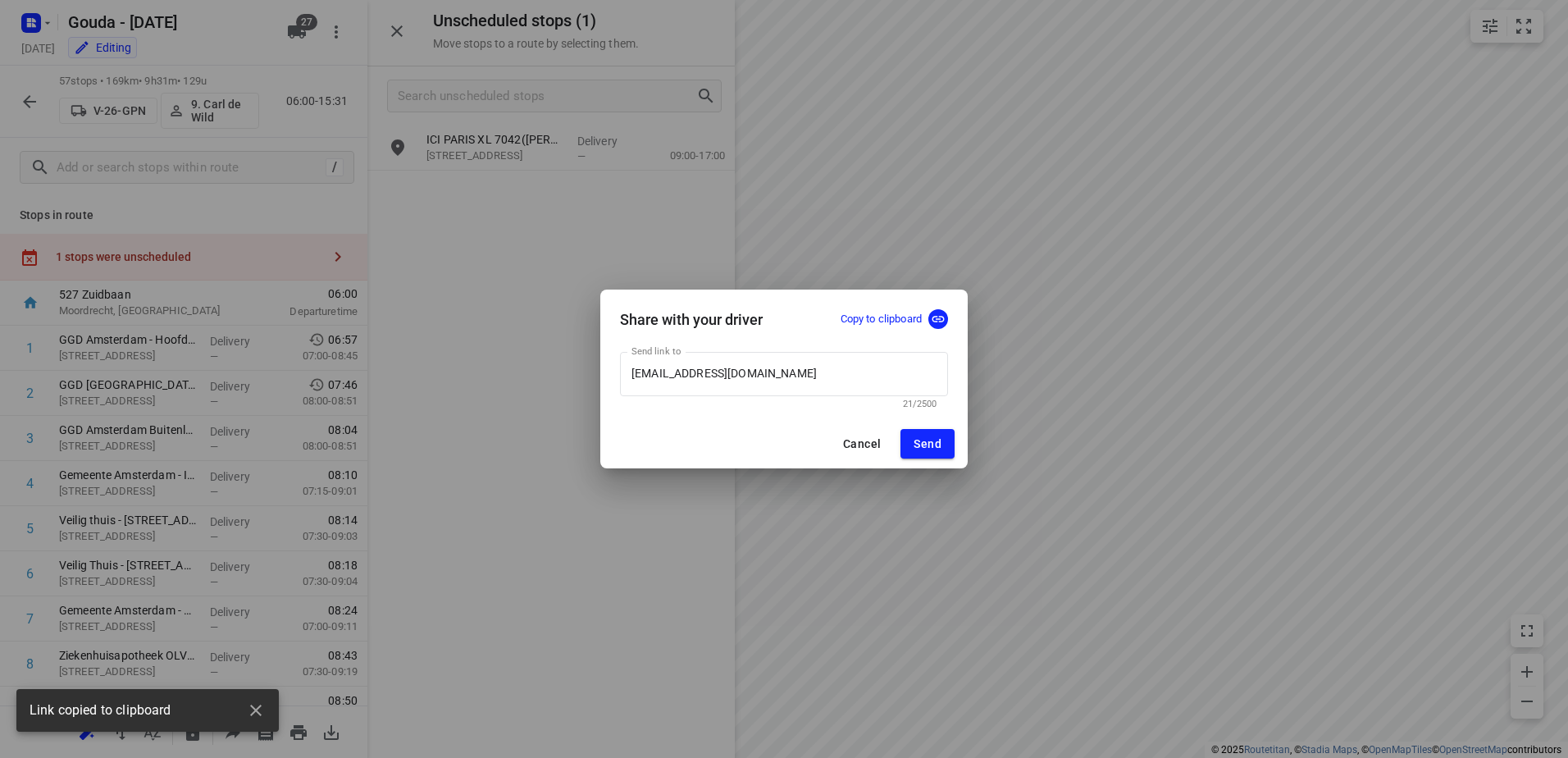
click at [862, 443] on span "Cancel" at bounding box center [862, 444] width 37 height 13
